Goal: Find specific page/section: Find specific page/section

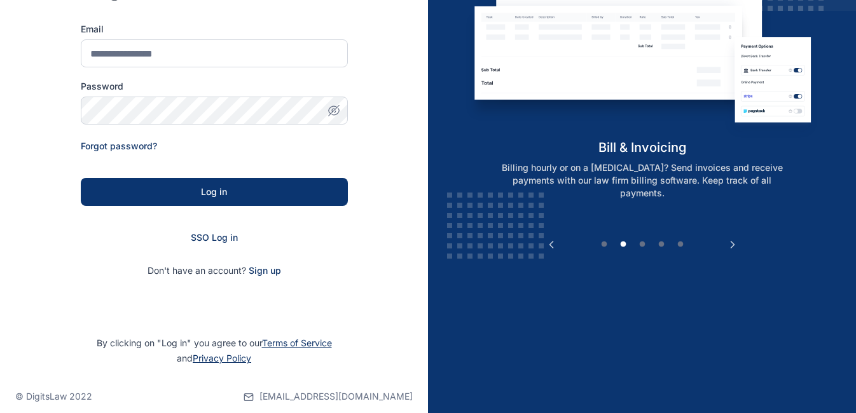
scroll to position [167, 0]
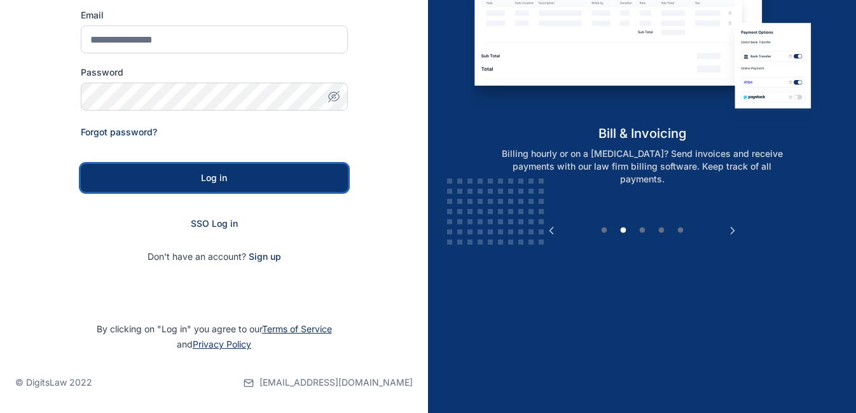
click at [275, 186] on button "Log in" at bounding box center [214, 178] width 267 height 28
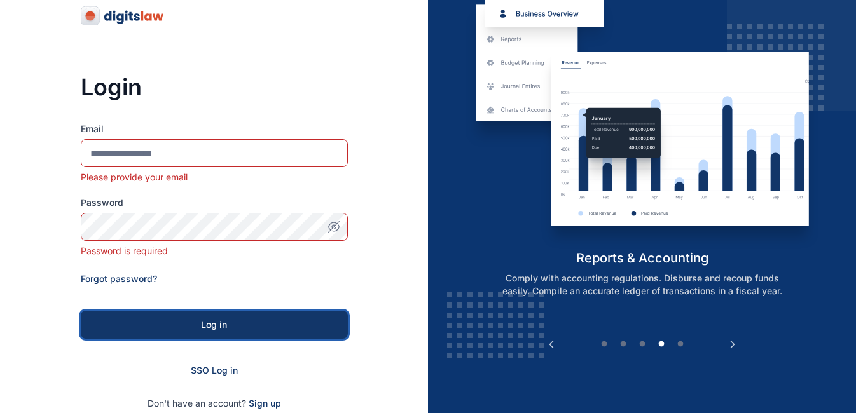
scroll to position [200, 0]
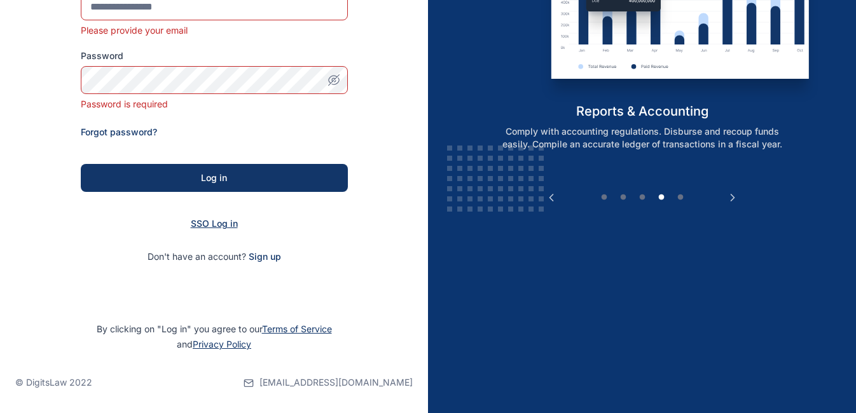
click at [219, 227] on span "SSO Log in" at bounding box center [214, 223] width 47 height 11
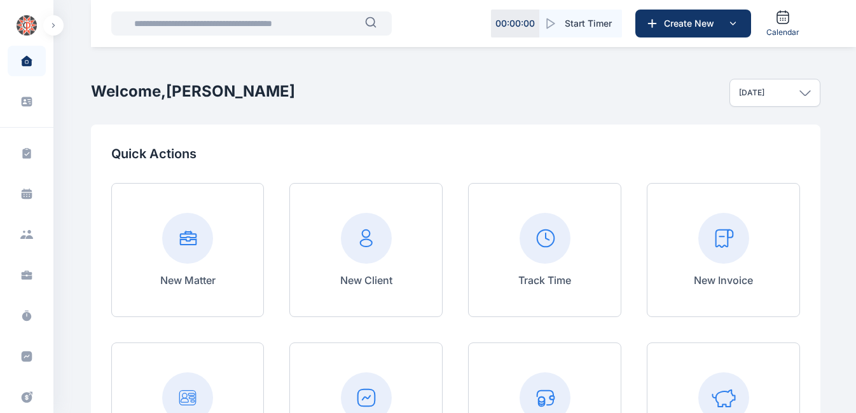
click at [270, 24] on input "text" at bounding box center [246, 23] width 238 height 25
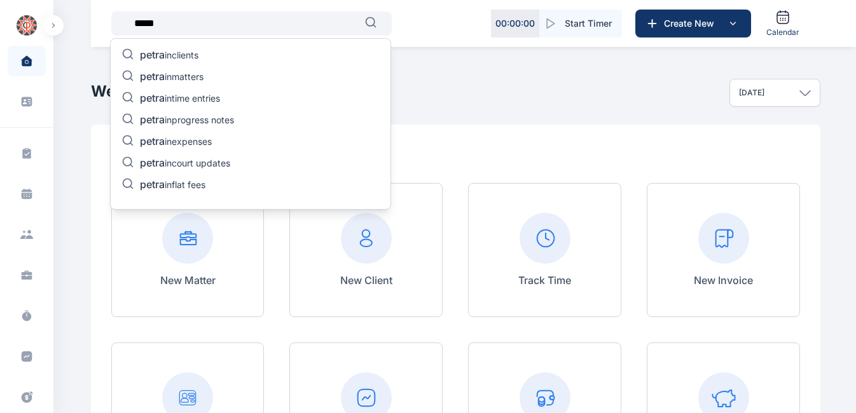
type input "*****"
click at [195, 56] on p "petra in clients" at bounding box center [169, 55] width 58 height 15
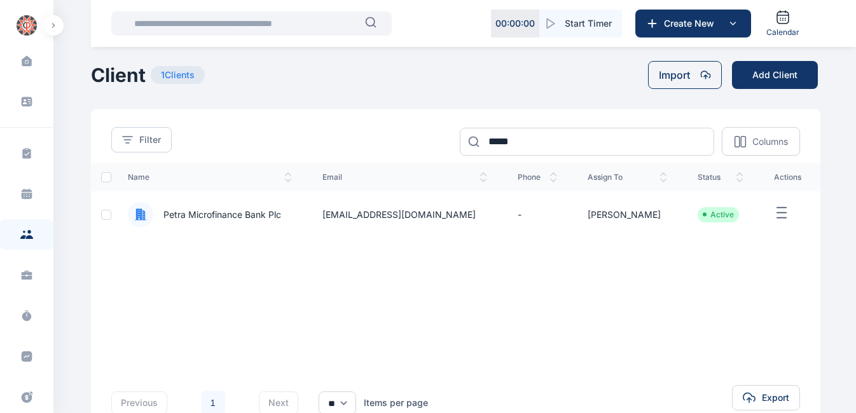
click at [218, 214] on span "Petra Microfinance Bank Plc" at bounding box center [217, 215] width 128 height 13
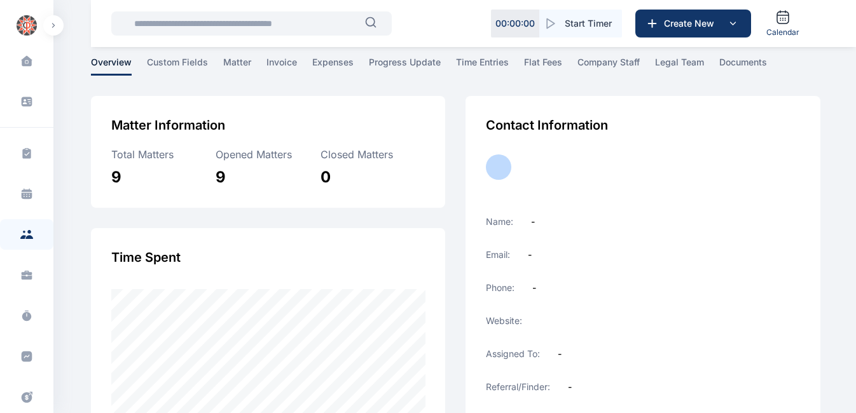
scroll to position [48, 0]
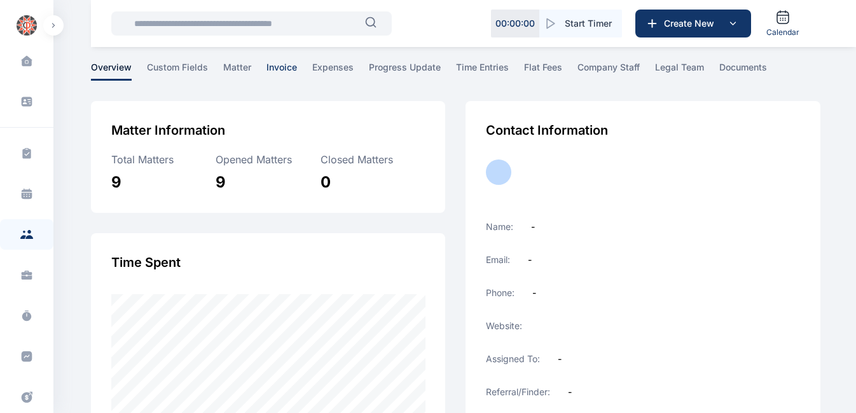
click at [284, 68] on span "invoice" at bounding box center [281, 71] width 31 height 20
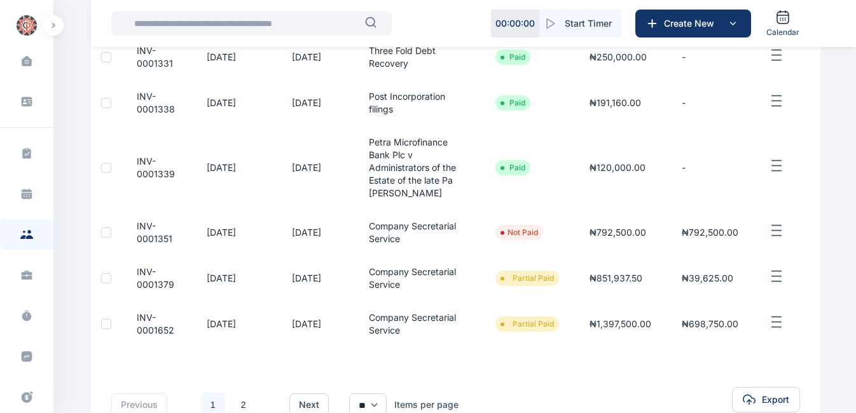
scroll to position [557, 0]
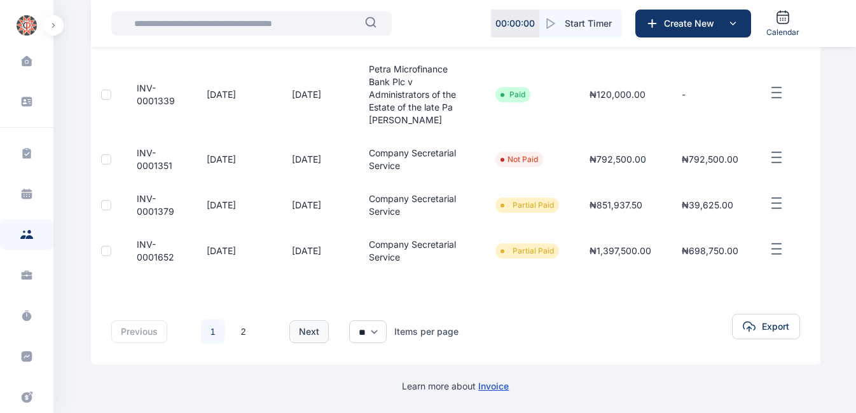
click at [313, 336] on button "next" at bounding box center [308, 331] width 39 height 23
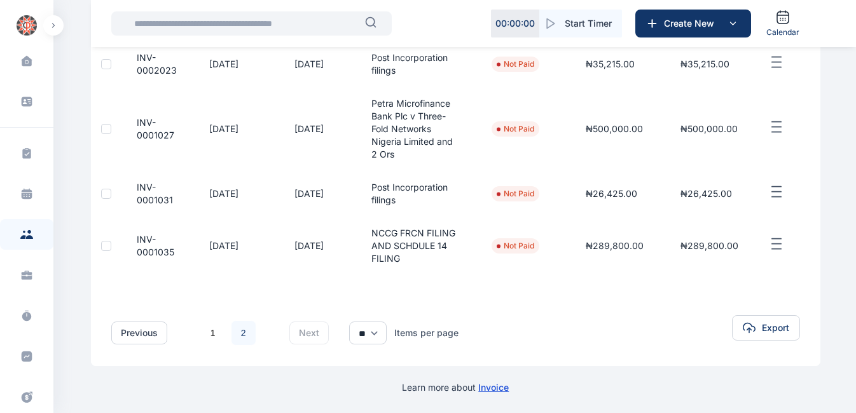
scroll to position [323, 0]
click at [373, 332] on select "** ** **" at bounding box center [368, 331] width 38 height 23
click at [141, 330] on button "previous" at bounding box center [139, 331] width 56 height 23
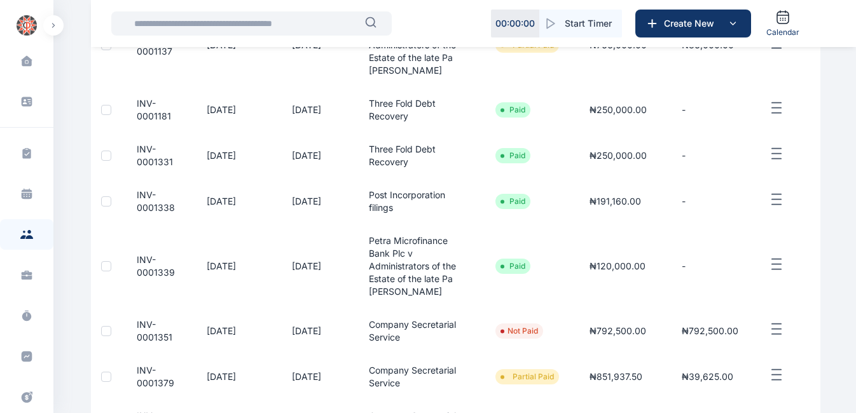
scroll to position [359, 0]
click at [775, 209] on icon "button" at bounding box center [776, 201] width 15 height 16
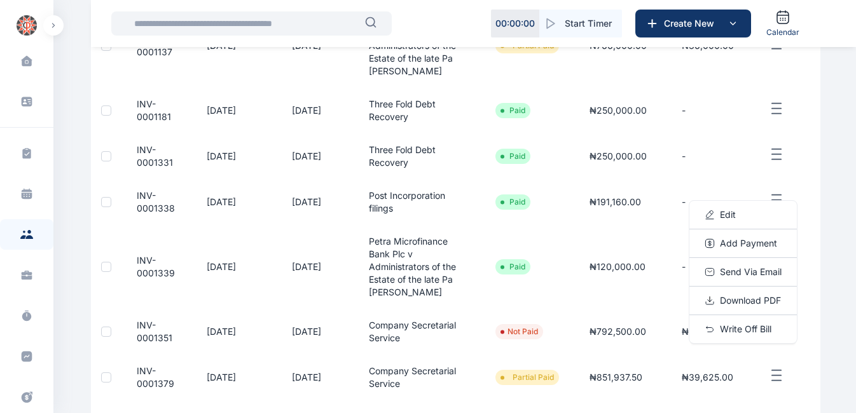
click at [629, 207] on span "₦191,160.00" at bounding box center [614, 201] width 51 height 11
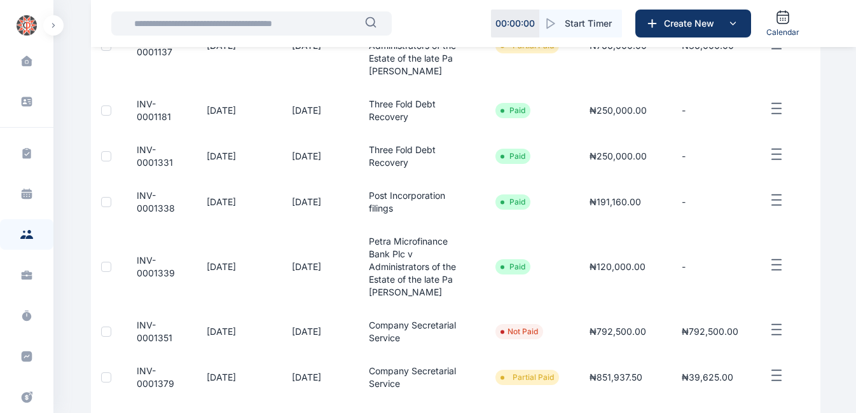
click at [634, 224] on td "₦191,160.00" at bounding box center [620, 202] width 92 height 46
click at [619, 207] on span "₦191,160.00" at bounding box center [614, 201] width 51 height 11
click at [779, 209] on icon "button" at bounding box center [776, 201] width 15 height 16
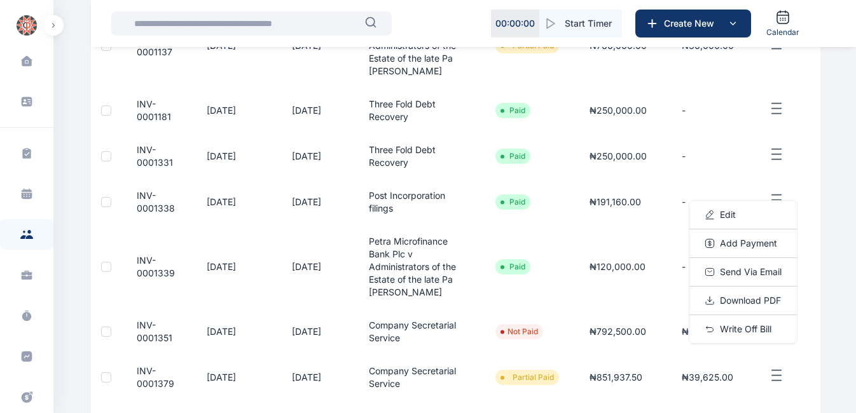
click at [157, 215] on span "INV-0001338" at bounding box center [152, 201] width 50 height 25
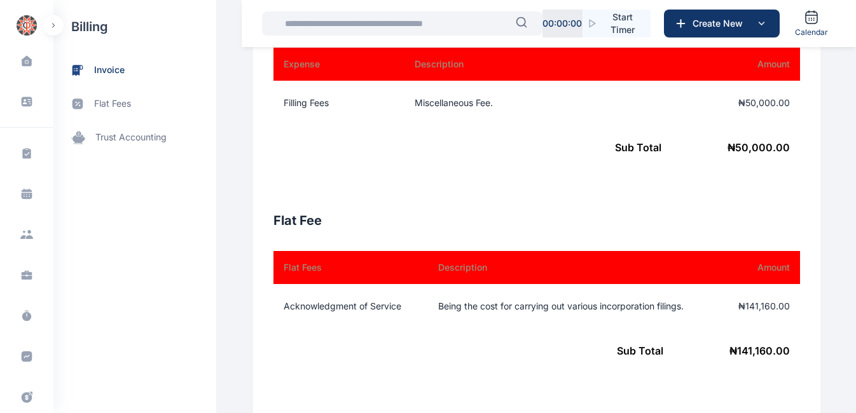
scroll to position [487, 0]
